Goal: Navigation & Orientation: Find specific page/section

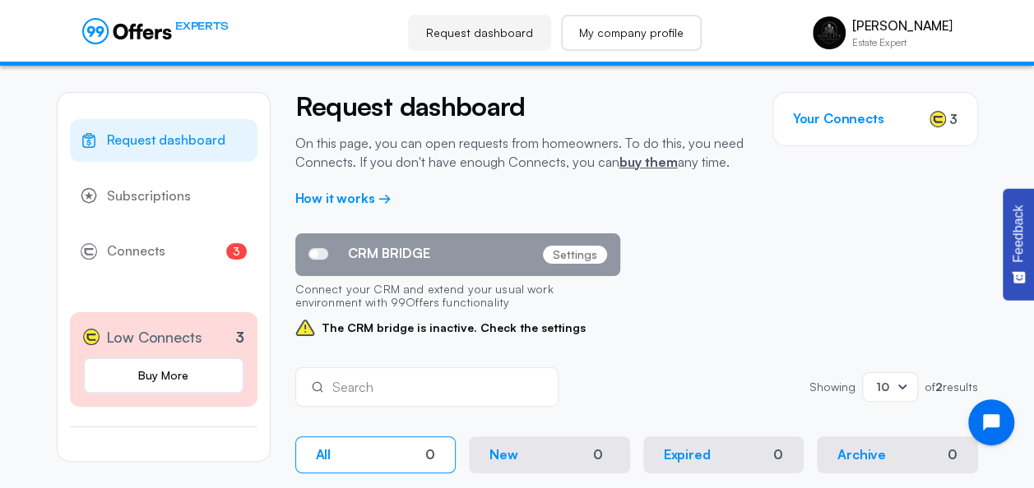
click at [598, 35] on link "My company profile" at bounding box center [631, 33] width 141 height 36
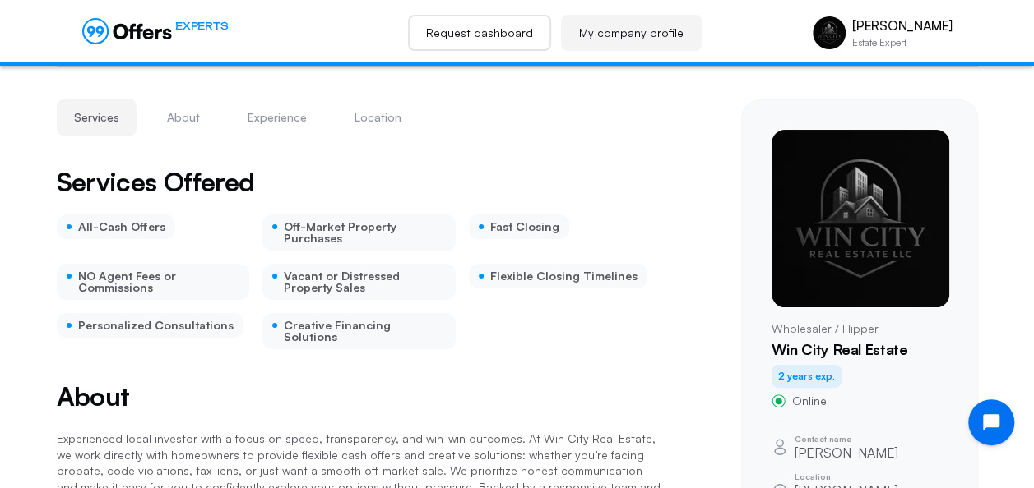
click at [488, 44] on link "Request dashboard" at bounding box center [479, 33] width 143 height 36
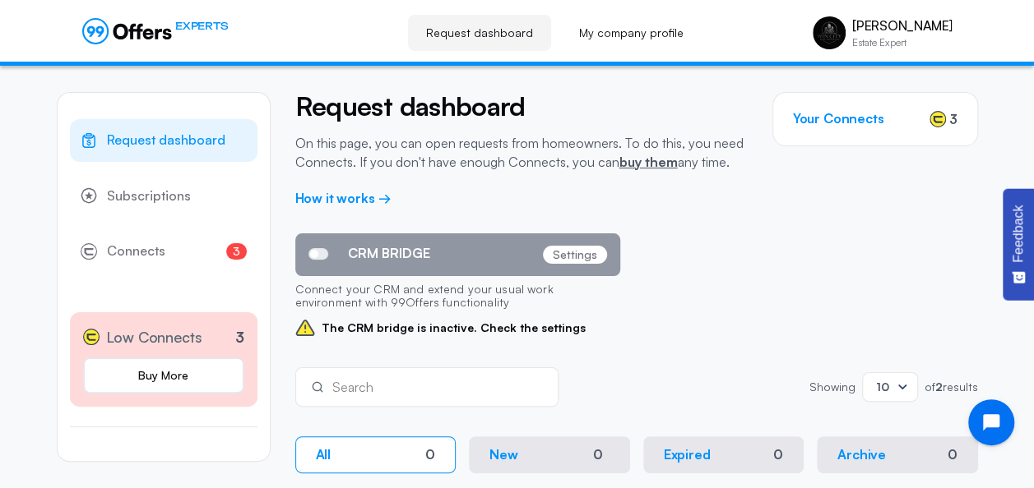
scroll to position [301, 0]
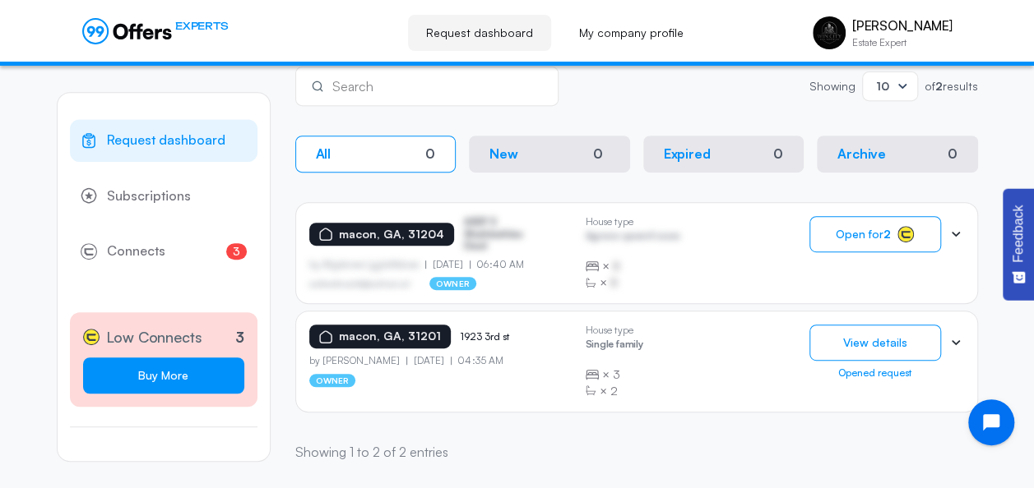
click at [131, 372] on link "Buy More" at bounding box center [163, 376] width 161 height 36
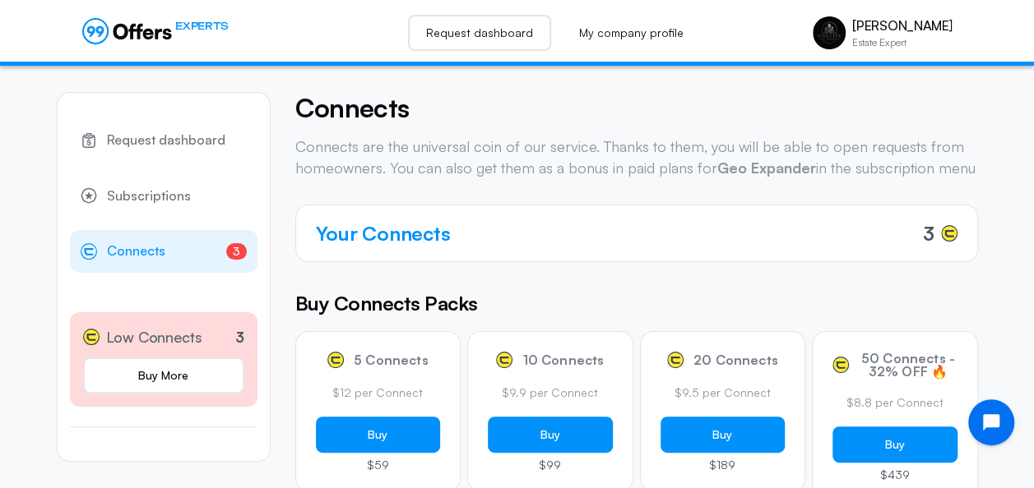
click at [490, 30] on link "Request dashboard" at bounding box center [479, 33] width 143 height 36
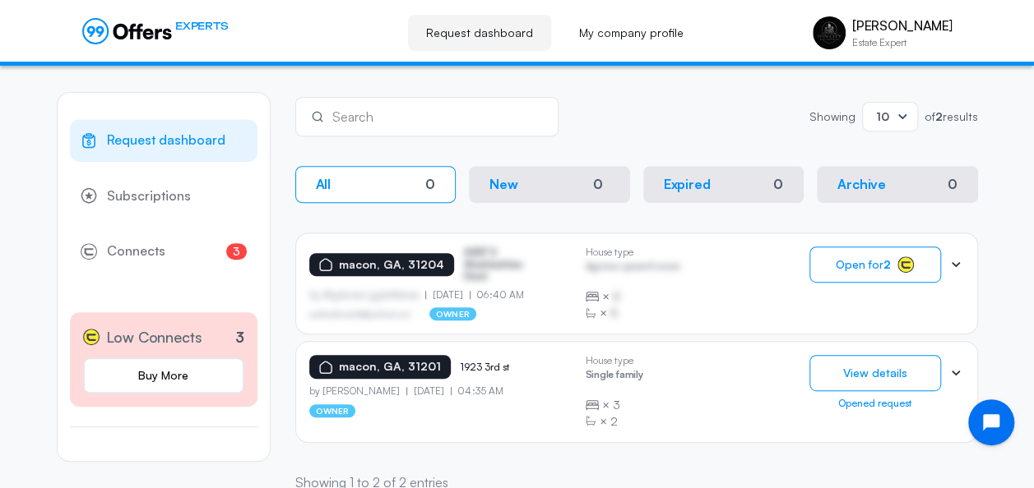
scroll to position [273, 0]
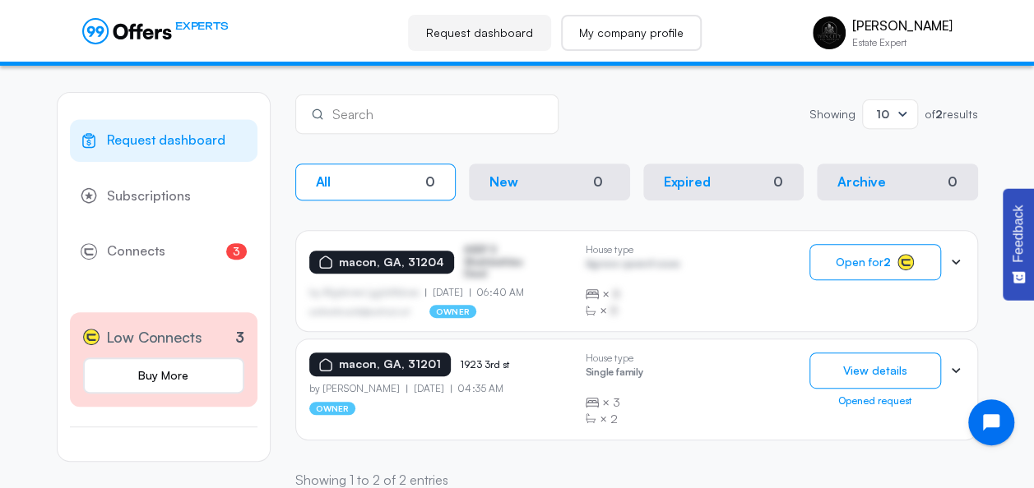
click at [655, 39] on link "My company profile" at bounding box center [631, 33] width 141 height 36
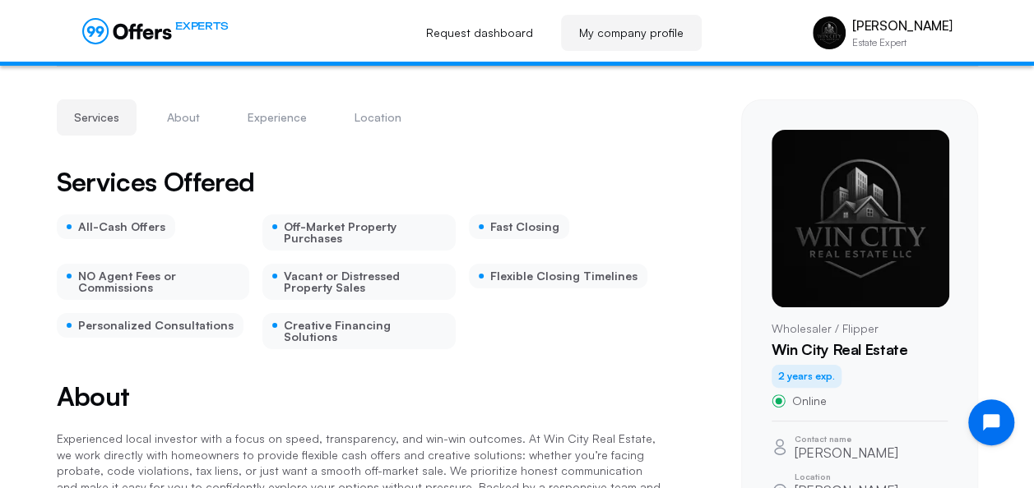
click at [474, 53] on div "EXPERTS Request dashboard My company profile [PERSON_NAME] Estate Expert [PERSO…" at bounding box center [516, 32] width 869 height 51
click at [481, 40] on link "Request dashboard" at bounding box center [479, 33] width 143 height 36
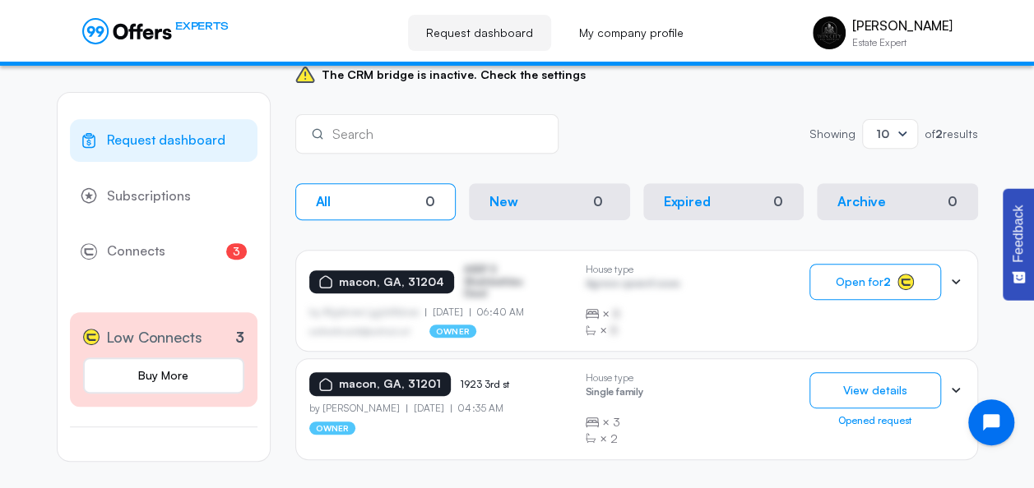
scroll to position [252, 0]
